Goal: Transaction & Acquisition: Purchase product/service

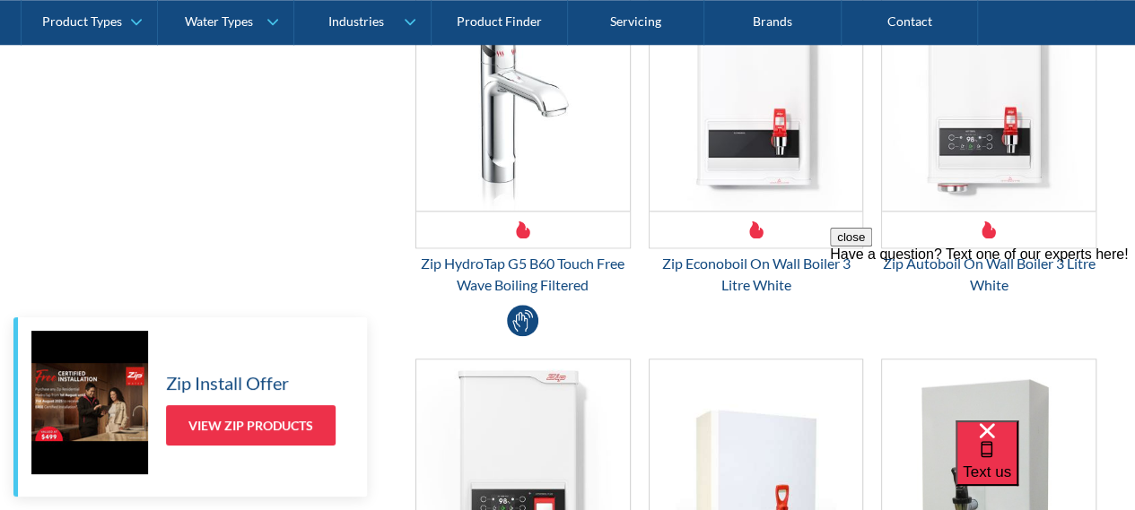
scroll to position [903, 0]
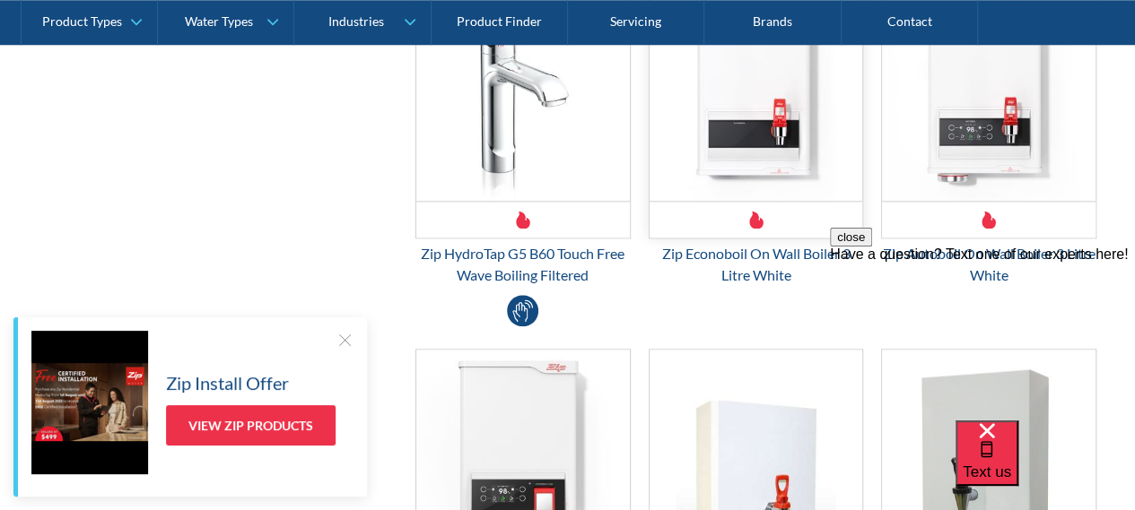
click at [766, 105] on img "Email Form 3" at bounding box center [755, 93] width 213 height 215
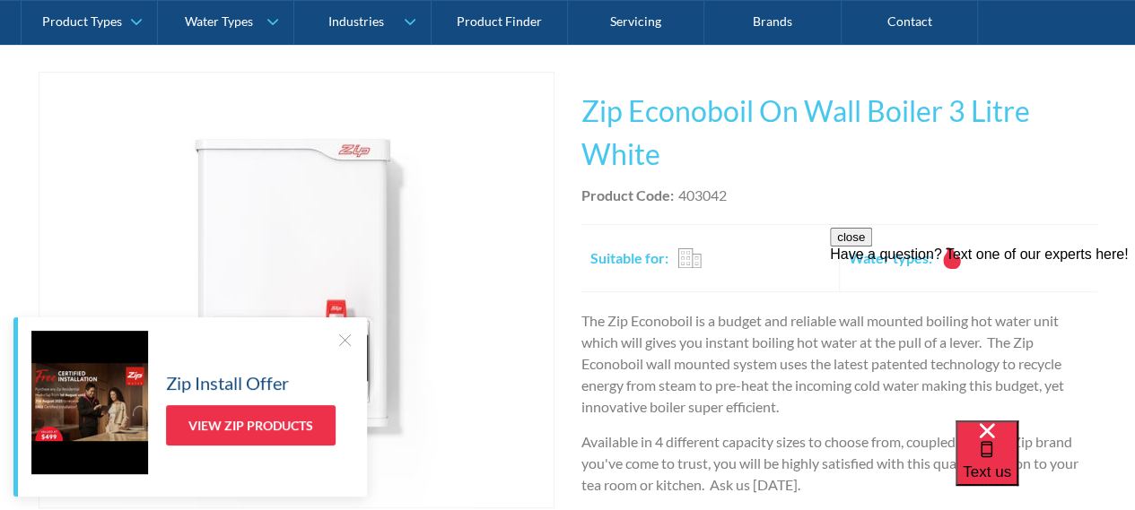
scroll to position [344, 0]
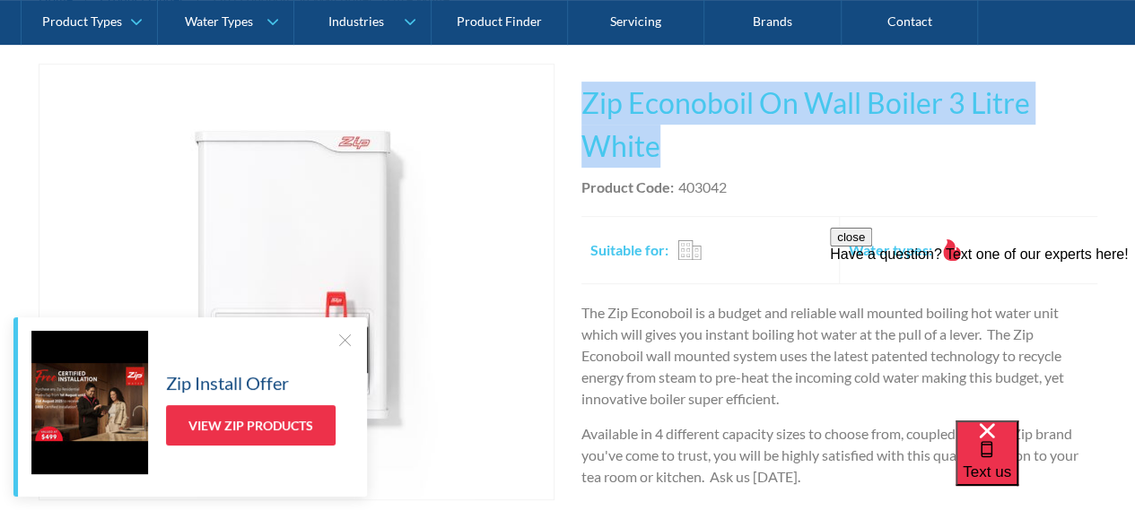
drag, startPoint x: 585, startPoint y: 103, endPoint x: 666, endPoint y: 151, distance: 93.7
click at [666, 151] on h1 "Zip Econoboil On Wall Boiler 3 Litre White" at bounding box center [839, 125] width 516 height 86
copy h1 "Zip Econoboil On Wall Boiler 3 Litre White"
click at [495, 177] on link "Fits Most Brands Best Seller" at bounding box center [297, 282] width 516 height 437
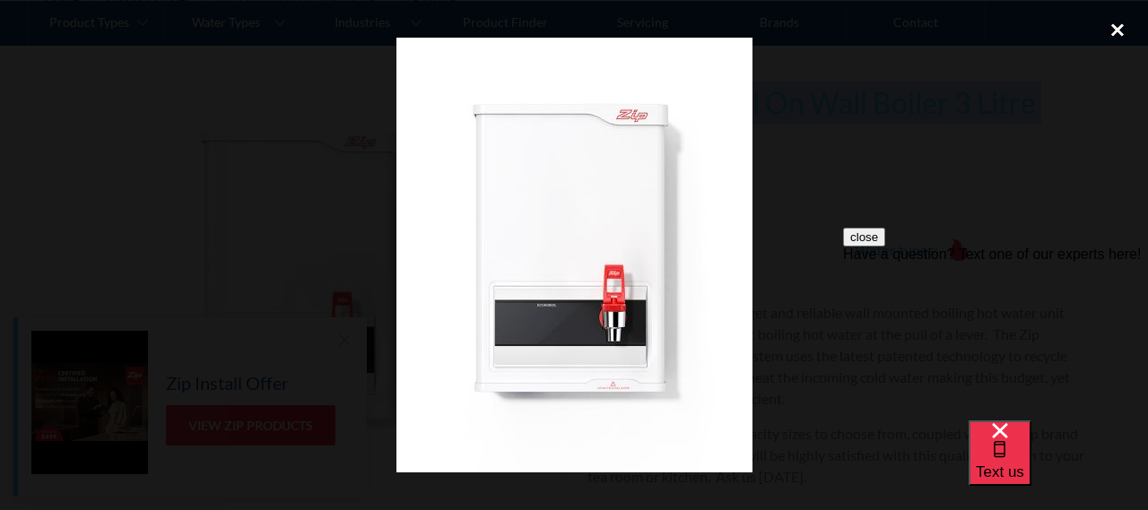
click at [1107, 26] on div "close lightbox" at bounding box center [1117, 29] width 61 height 39
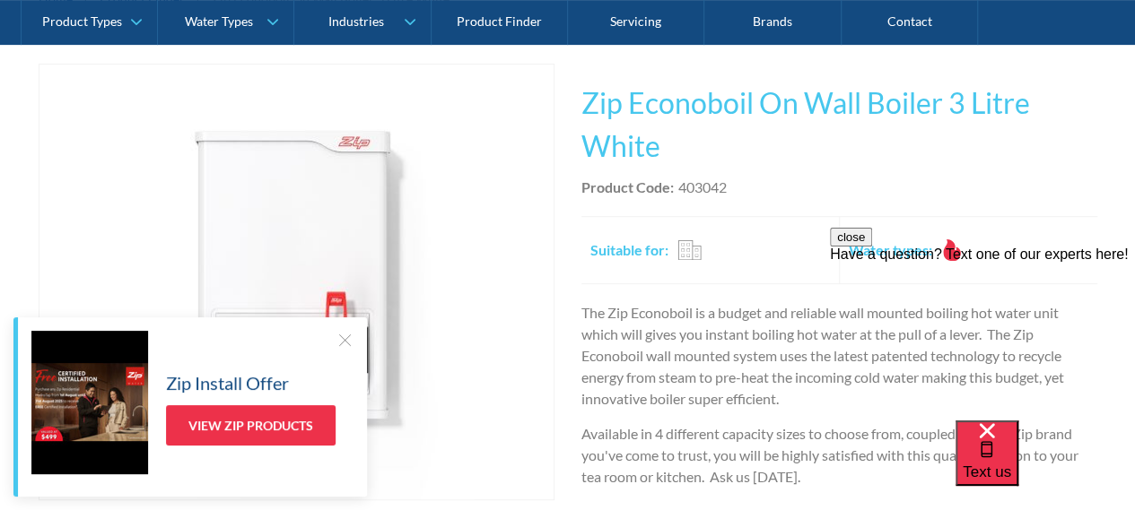
click at [343, 342] on div at bounding box center [344, 340] width 18 height 18
